Goal: Find specific page/section: Find specific page/section

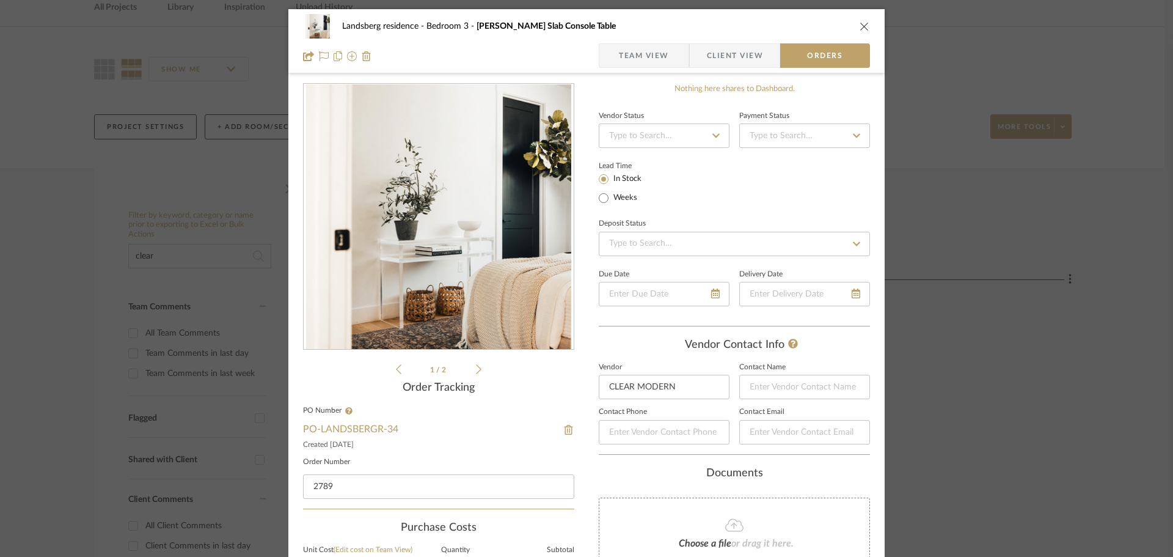
scroll to position [183, 0]
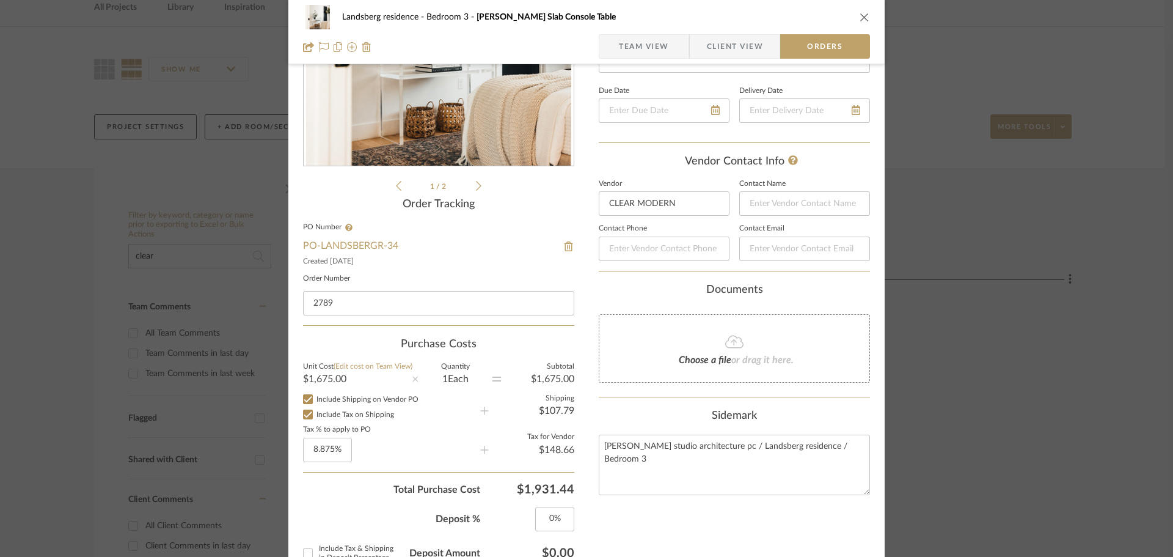
click at [1012, 186] on div "Landsberg residence Bedroom 3 Wheelock Slab Console Table Team View Client View…" at bounding box center [586, 278] width 1173 height 557
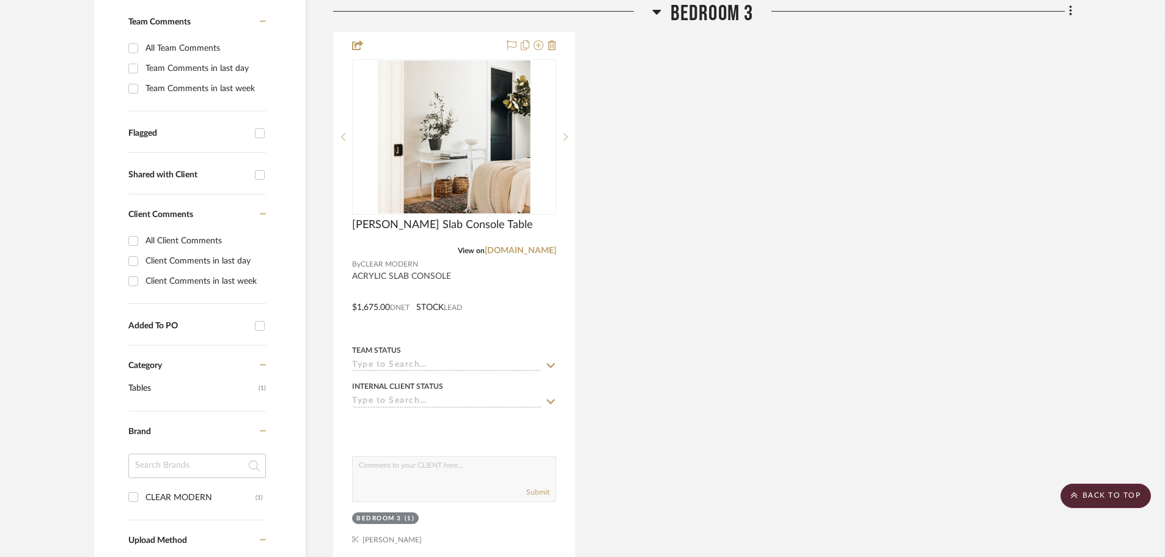
scroll to position [0, 0]
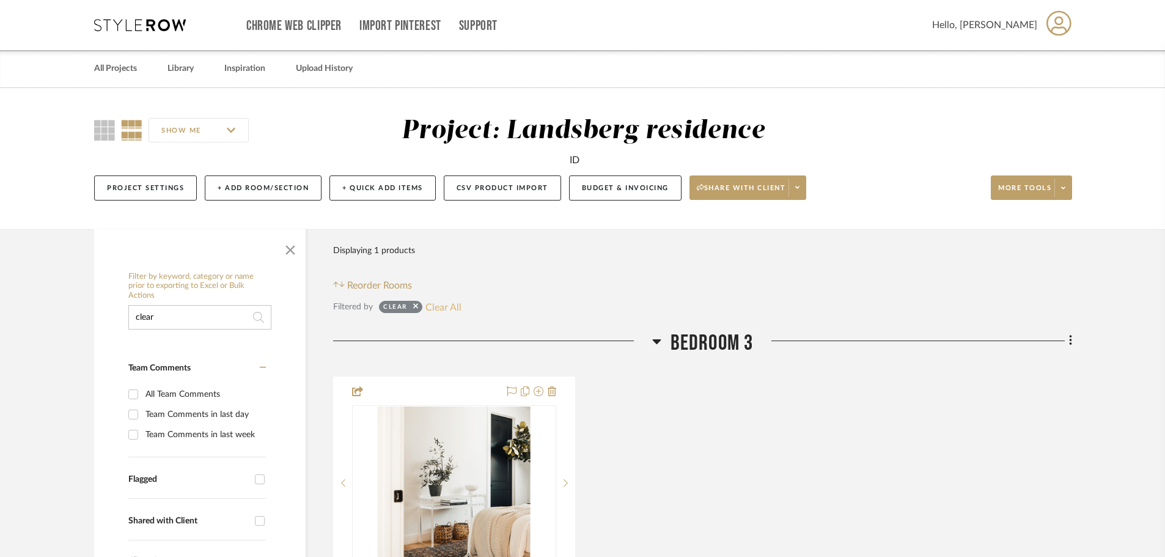
click at [450, 308] on button "Clear All" at bounding box center [443, 307] width 36 height 16
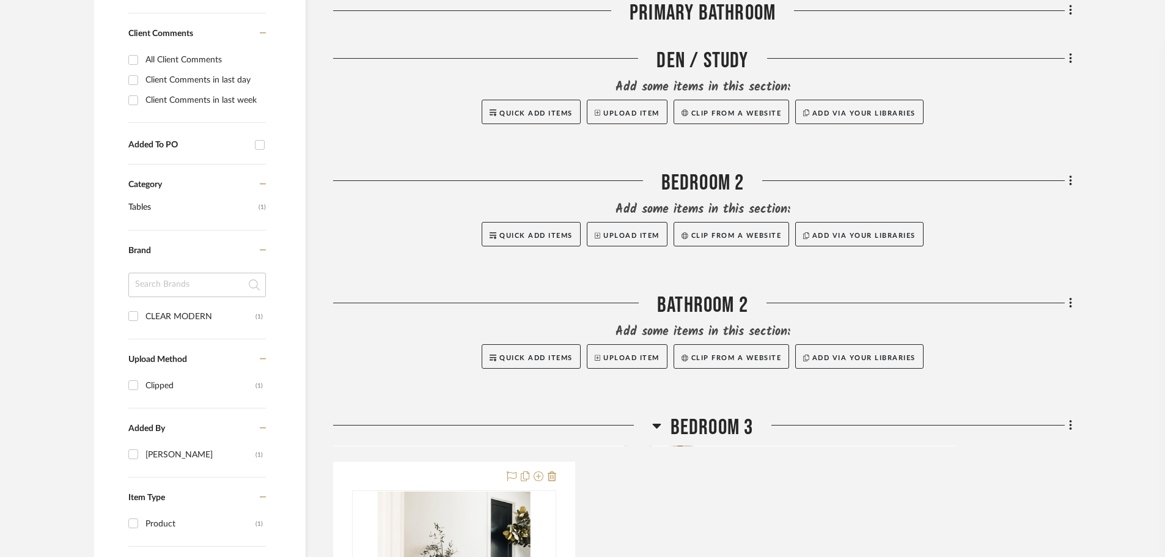
scroll to position [978, 0]
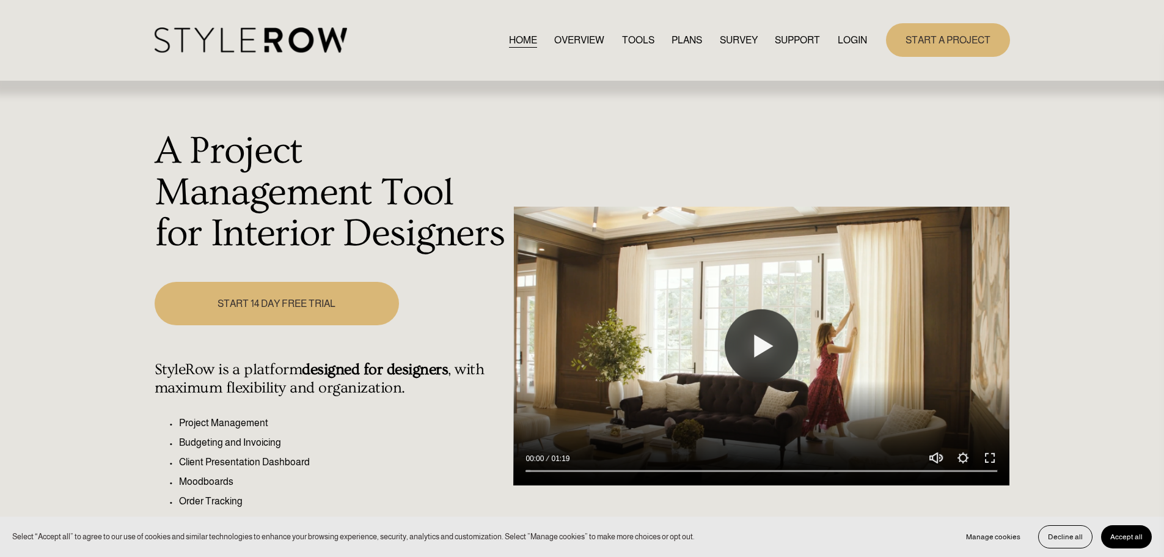
click at [859, 41] on link "LOGIN" at bounding box center [852, 40] width 29 height 16
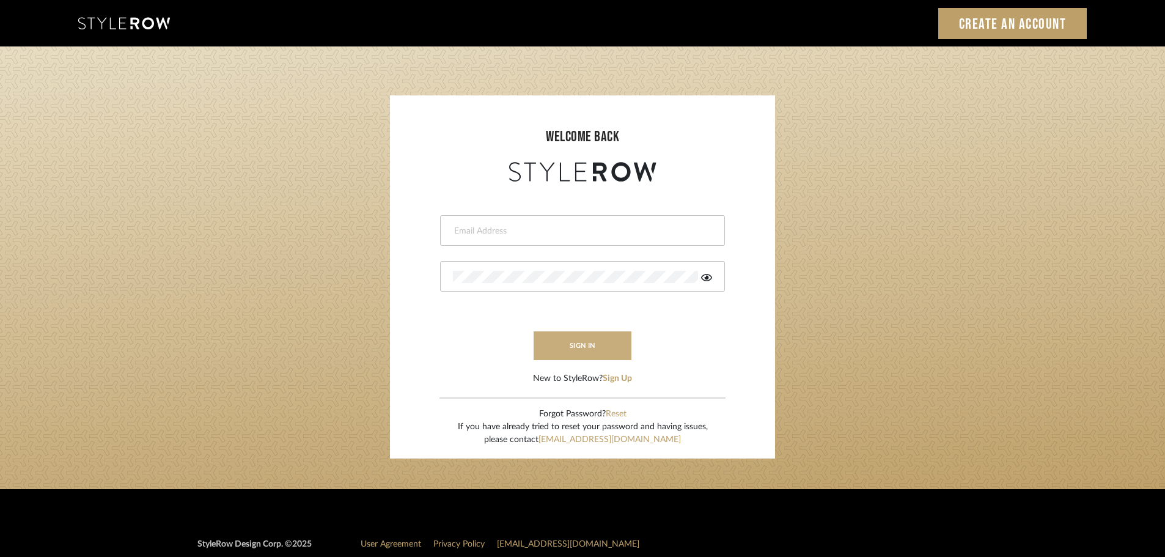
type input "[PERSON_NAME][EMAIL_ADDRESS][DOMAIN_NAME]"
click at [609, 353] on button "sign in" at bounding box center [582, 345] width 98 height 29
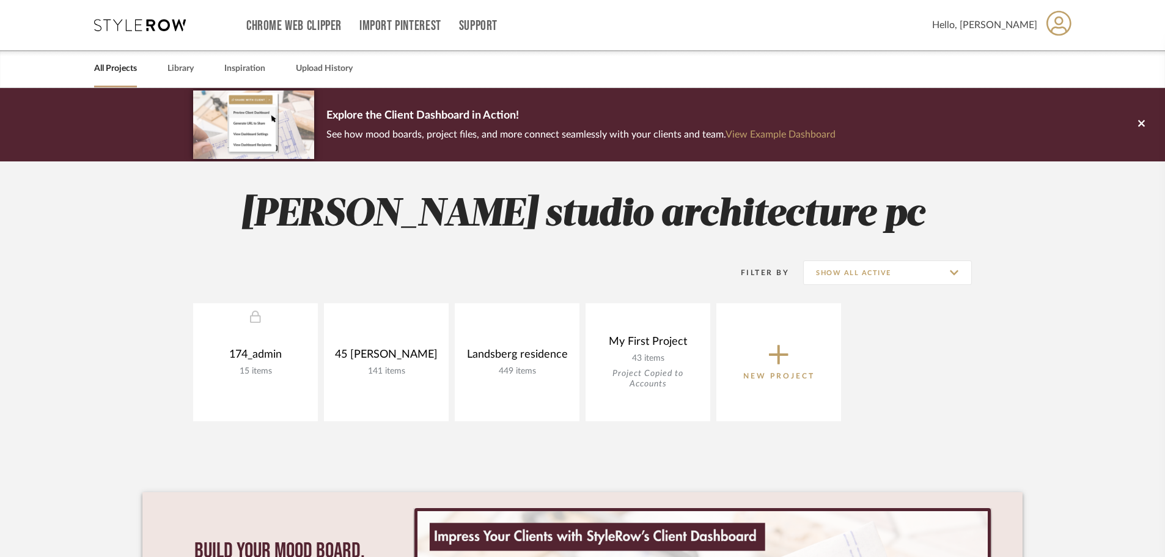
scroll to position [259, 0]
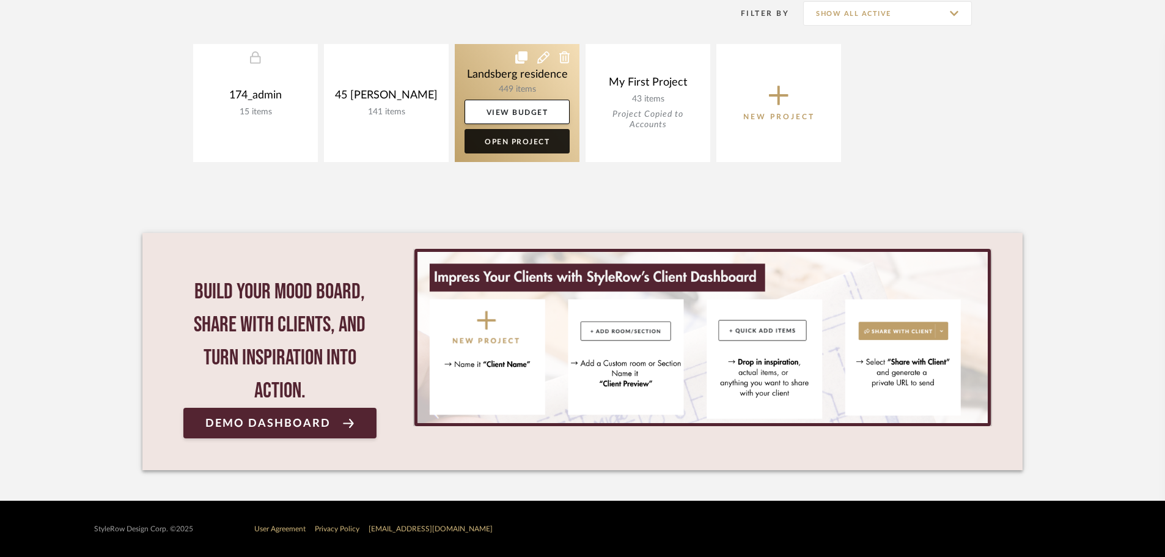
click at [516, 147] on link "Open Project" at bounding box center [516, 141] width 105 height 24
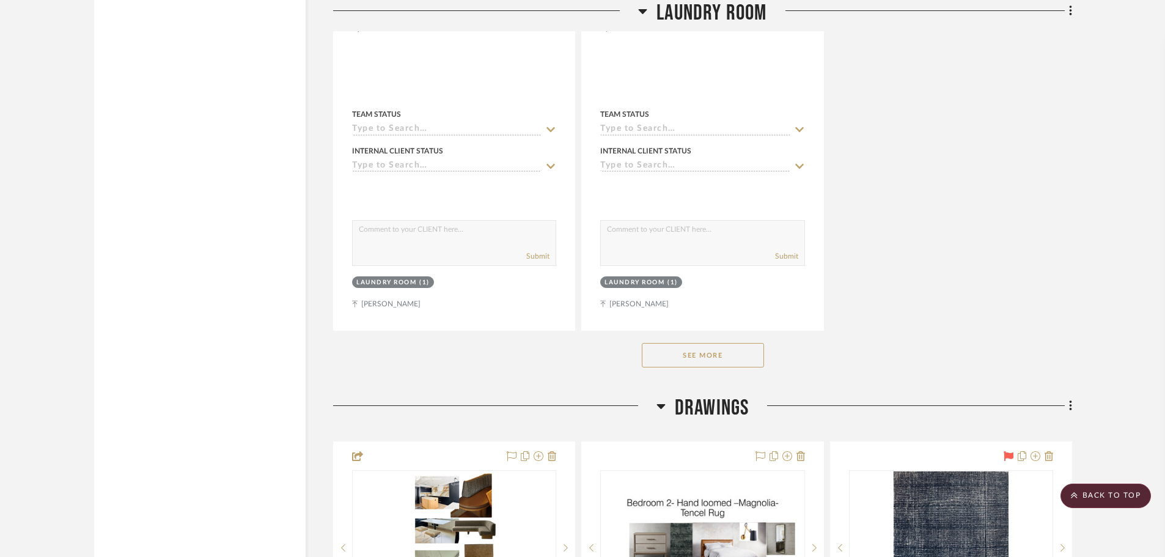
scroll to position [33232, 0]
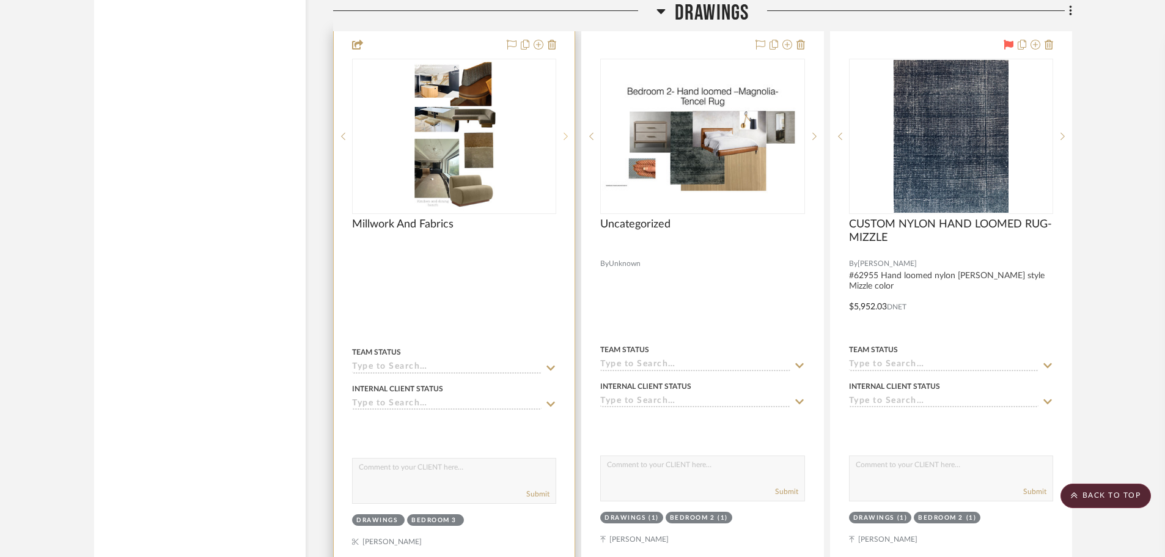
click at [565, 133] on icon at bounding box center [565, 136] width 4 height 9
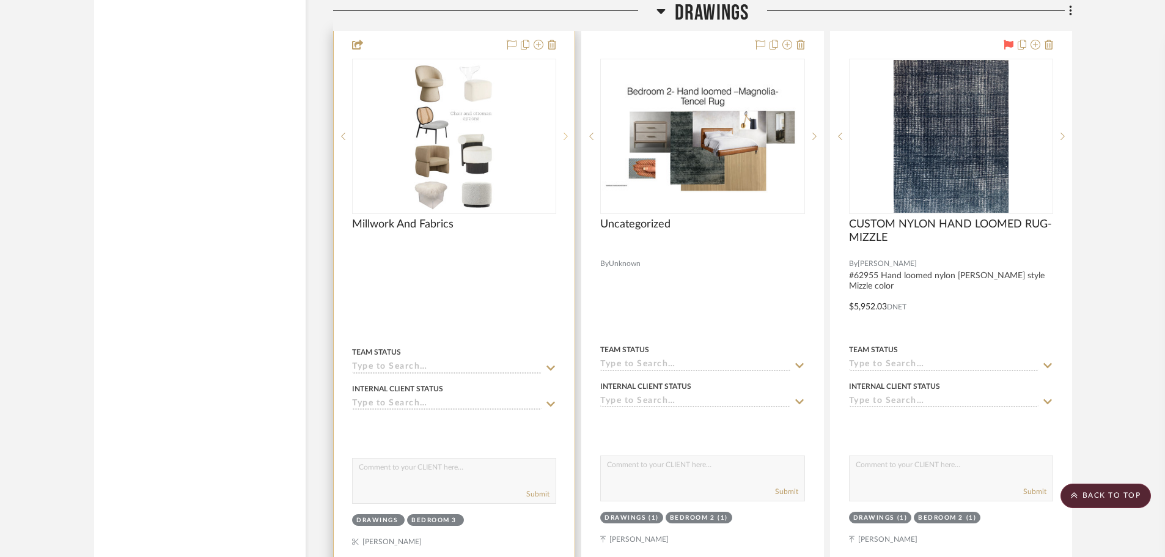
click at [565, 133] on icon at bounding box center [565, 136] width 4 height 9
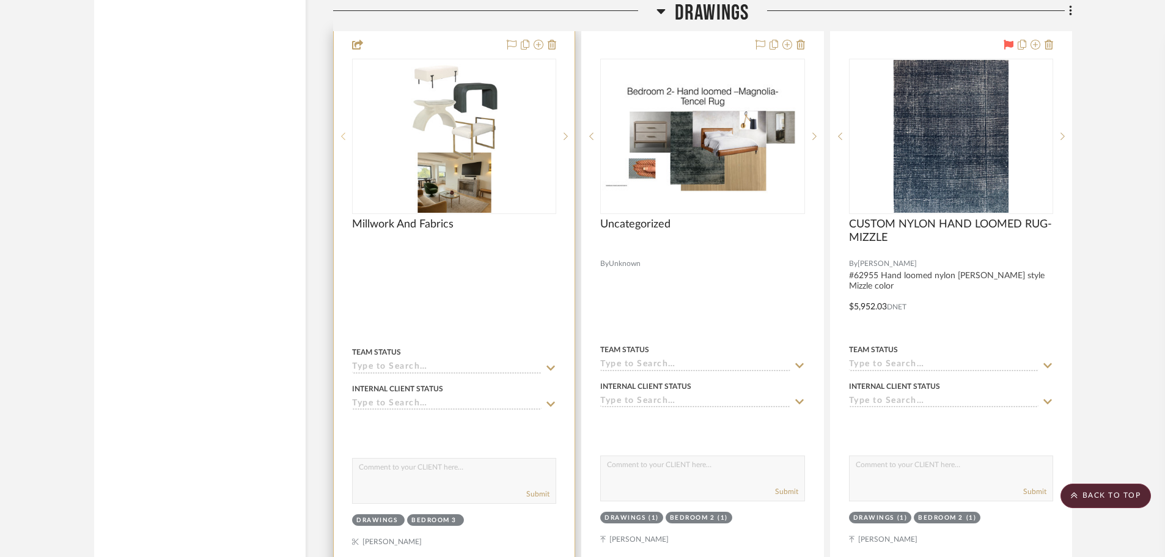
click at [343, 135] on icon at bounding box center [343, 136] width 4 height 7
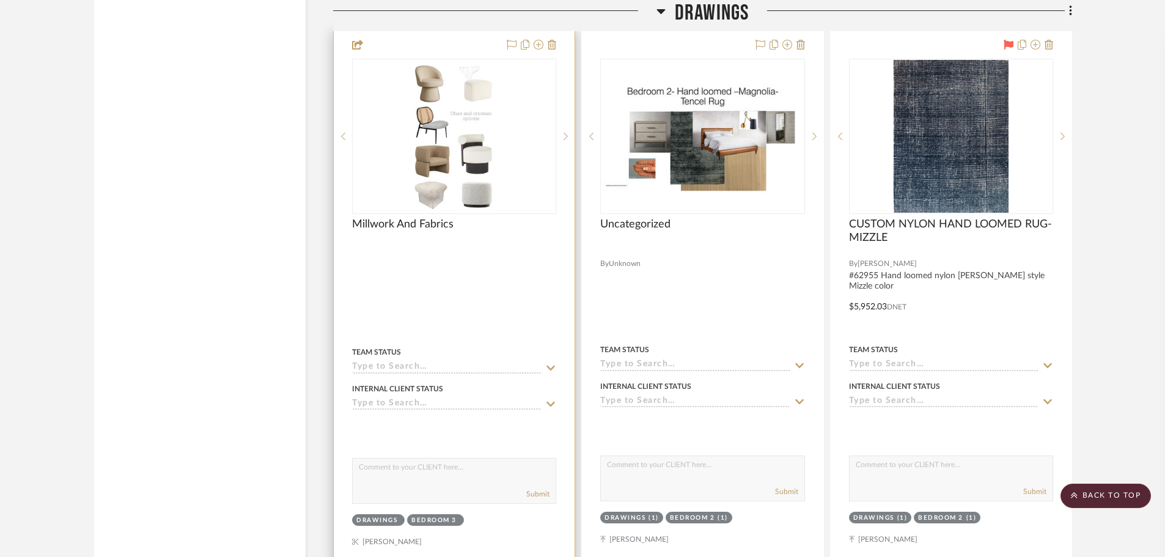
click at [475, 170] on img "1" at bounding box center [454, 136] width 86 height 153
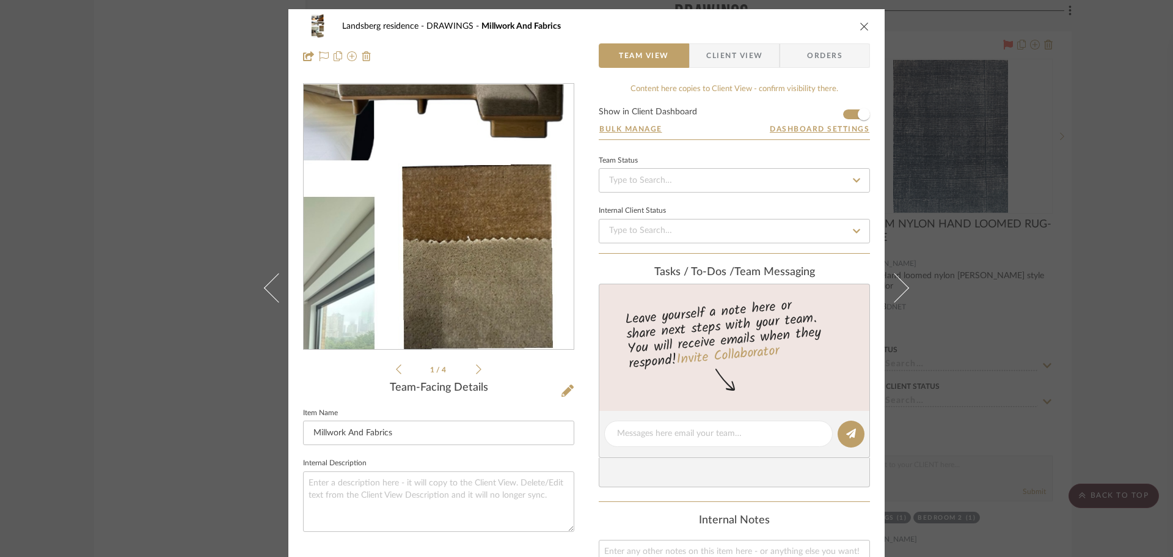
scroll to position [61, 0]
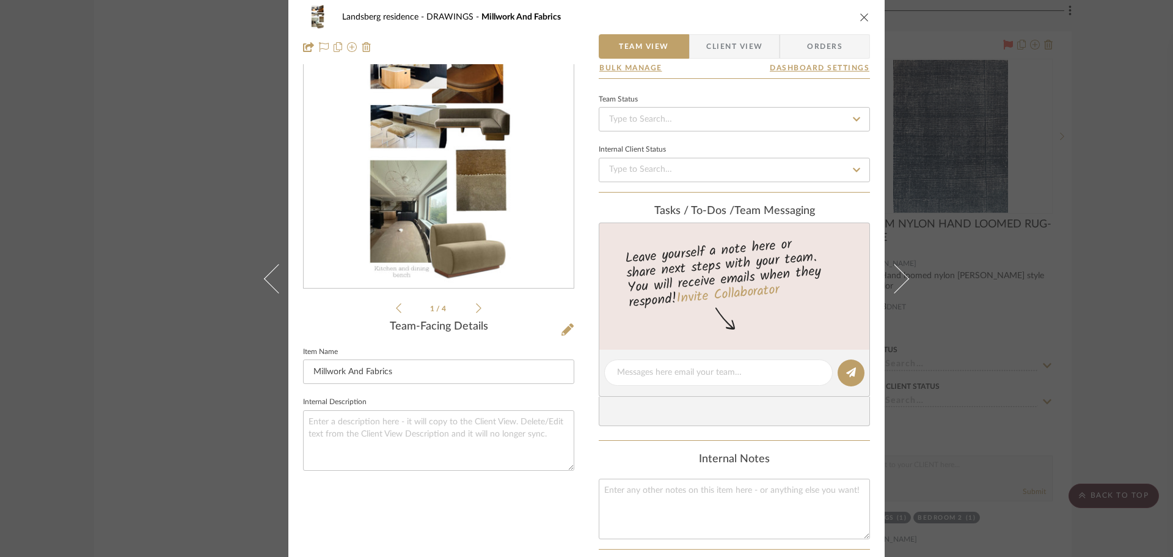
click at [476, 308] on icon at bounding box center [478, 307] width 5 height 11
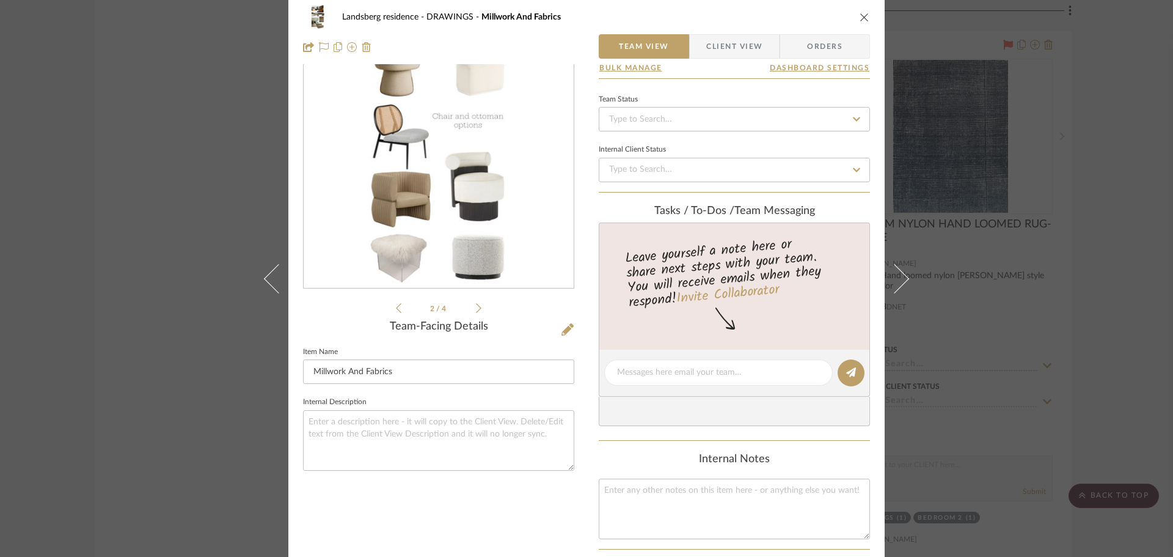
scroll to position [0, 0]
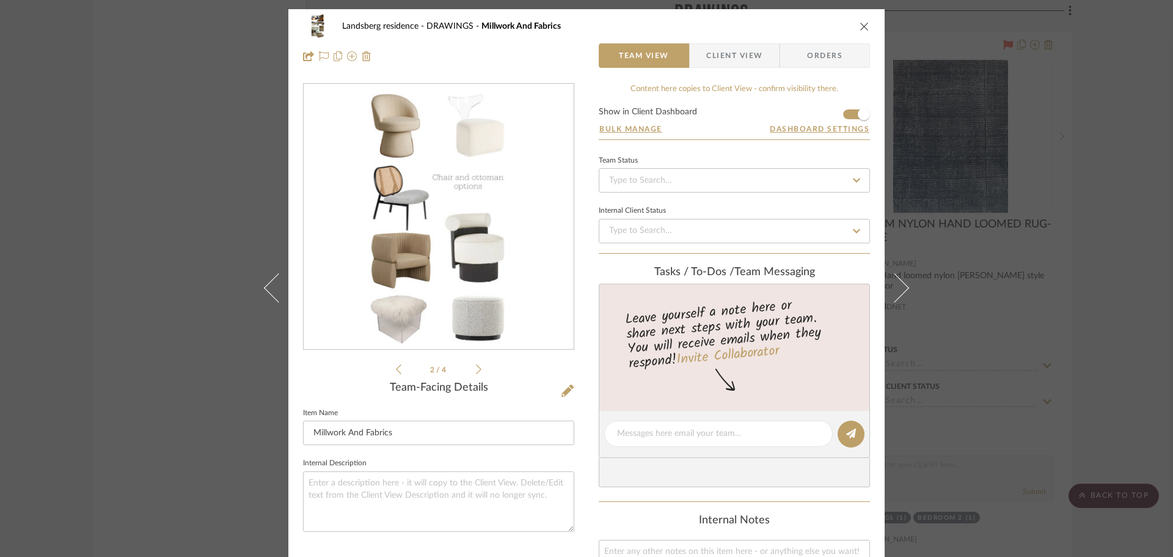
click at [476, 368] on icon at bounding box center [478, 369] width 5 height 11
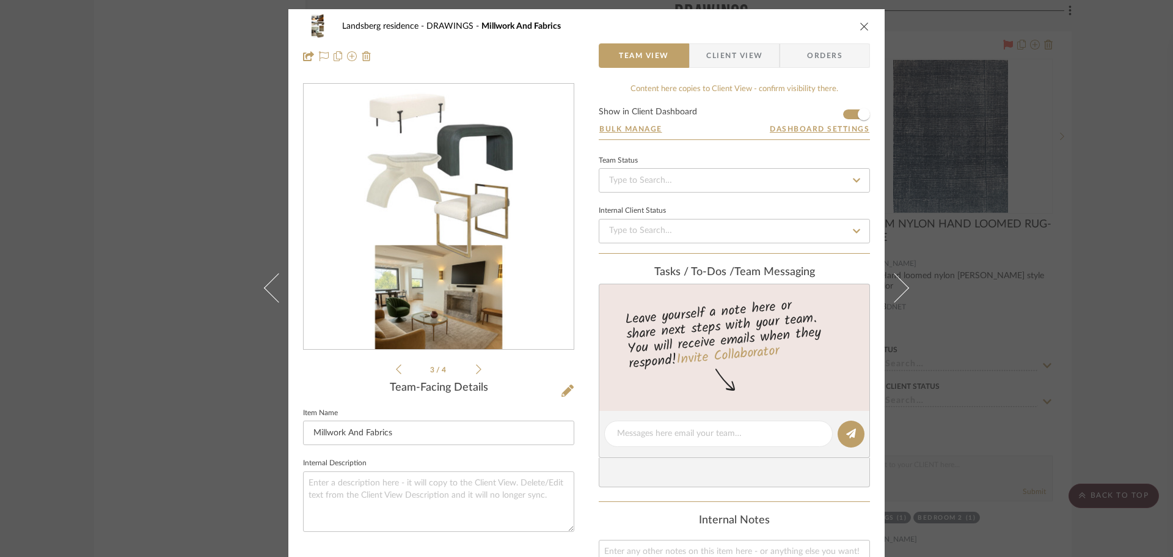
click at [476, 368] on icon at bounding box center [478, 369] width 5 height 11
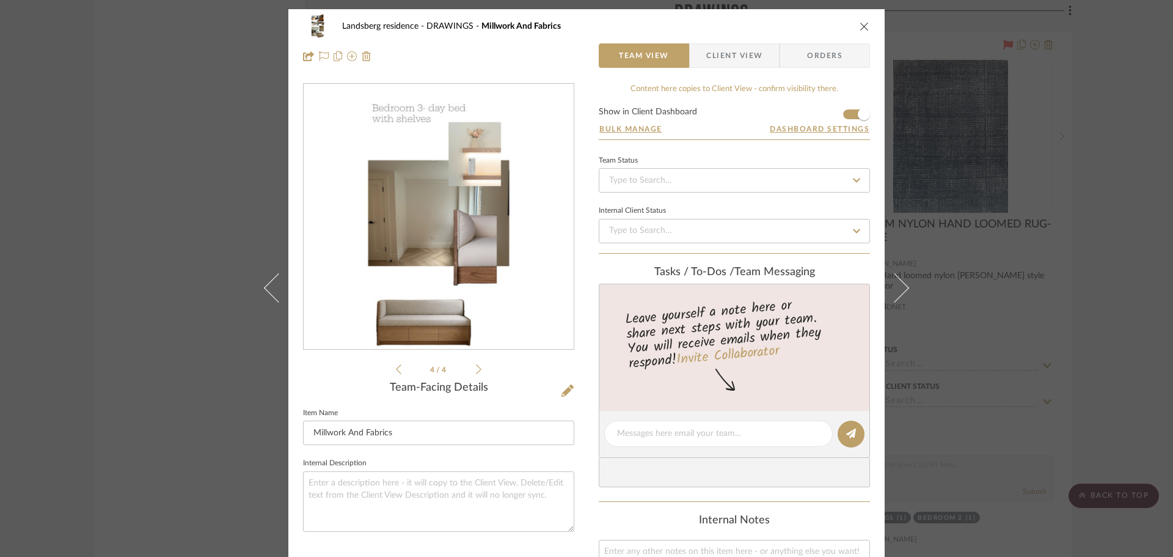
click at [396, 368] on icon at bounding box center [398, 369] width 5 height 11
